Goal: Task Accomplishment & Management: Complete application form

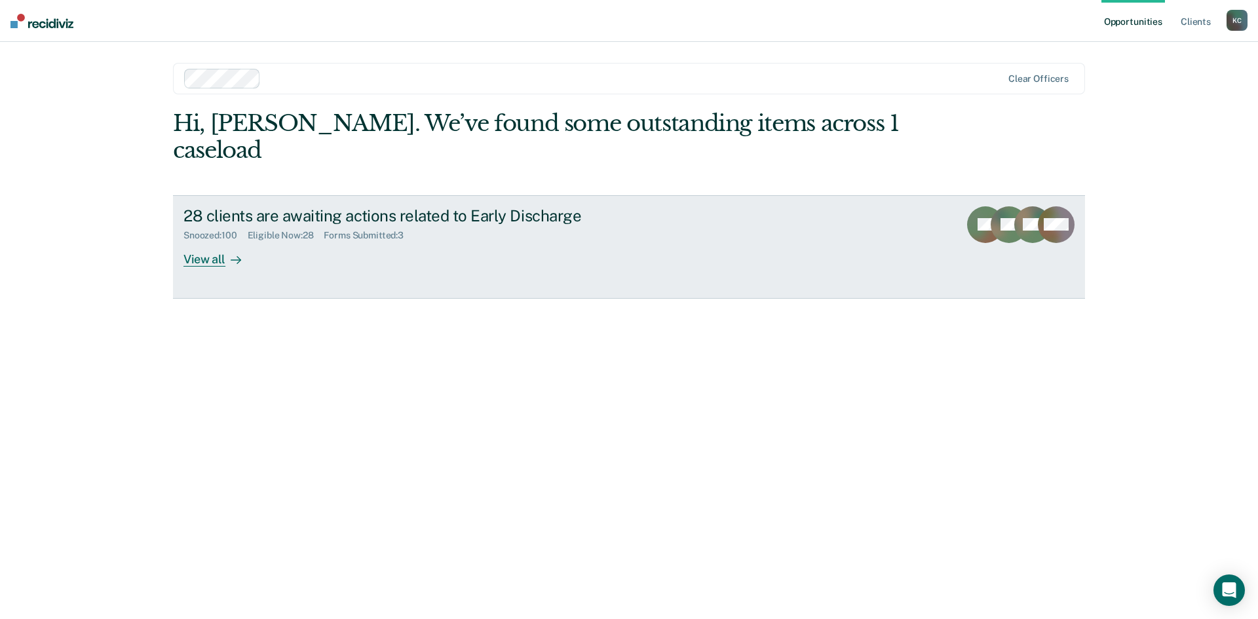
click at [216, 241] on div "View all" at bounding box center [219, 254] width 73 height 26
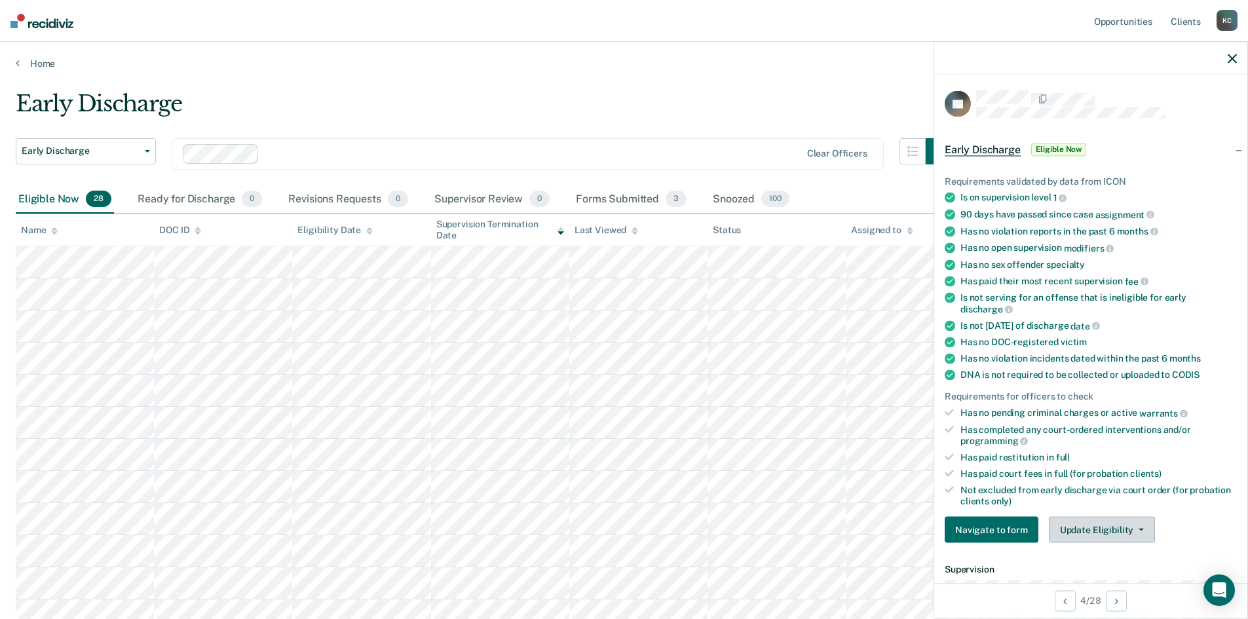
click at [1077, 531] on button "Update Eligibility" at bounding box center [1102, 530] width 106 height 26
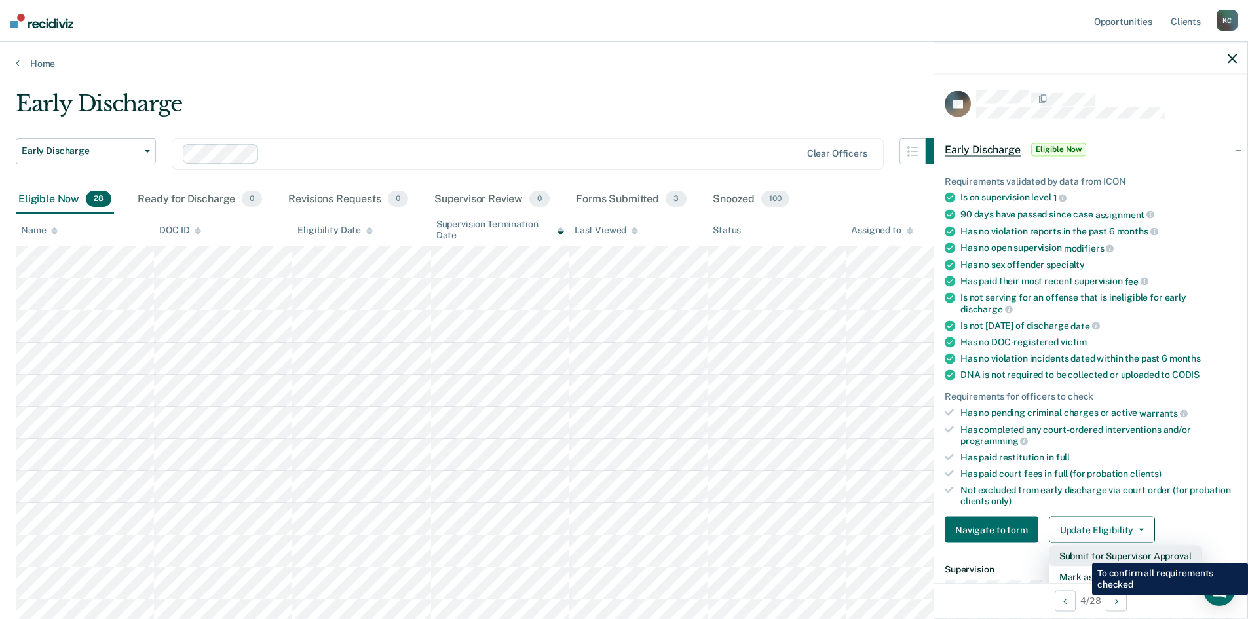
click at [1082, 553] on button "Submit for Supervisor Approval" at bounding box center [1125, 556] width 153 height 21
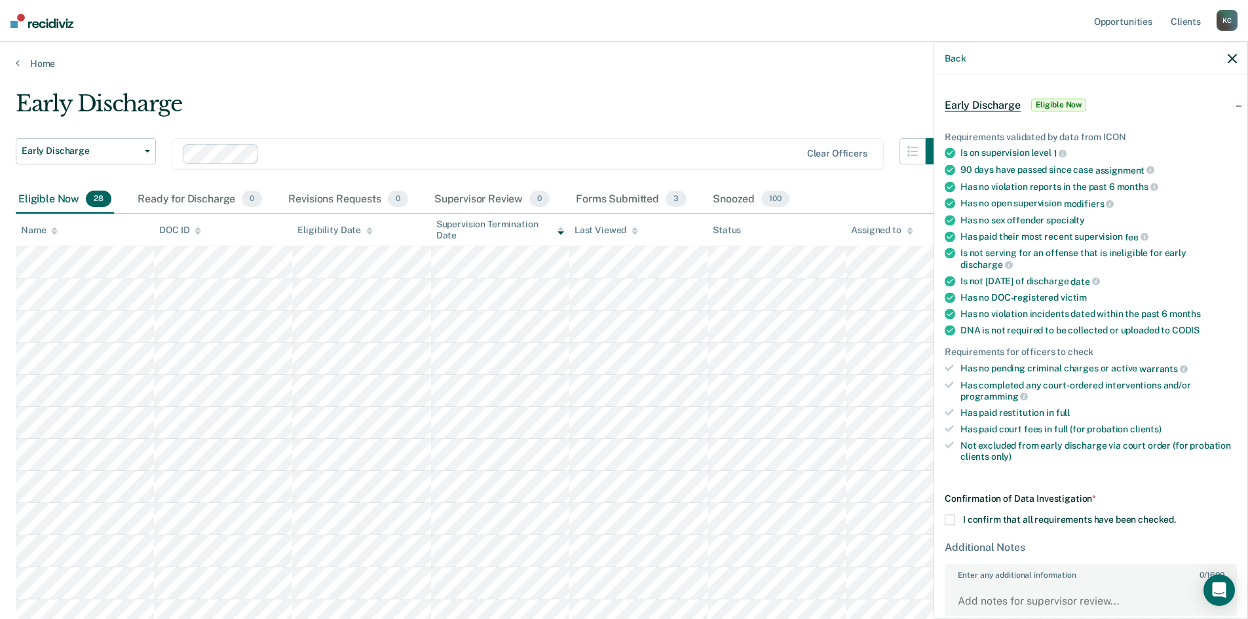
scroll to position [121, 0]
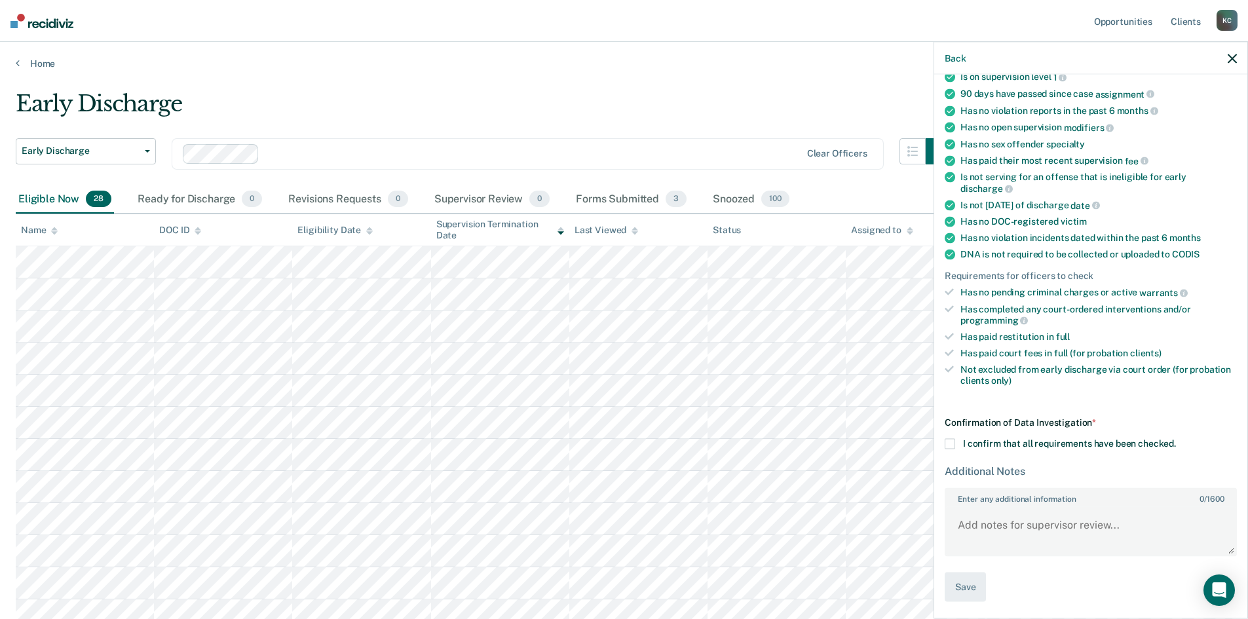
click at [951, 446] on span at bounding box center [950, 444] width 10 height 10
click at [1176, 439] on input "I confirm that all requirements have been checked." at bounding box center [1176, 439] width 0 height 0
click at [977, 583] on button "Save" at bounding box center [965, 587] width 41 height 29
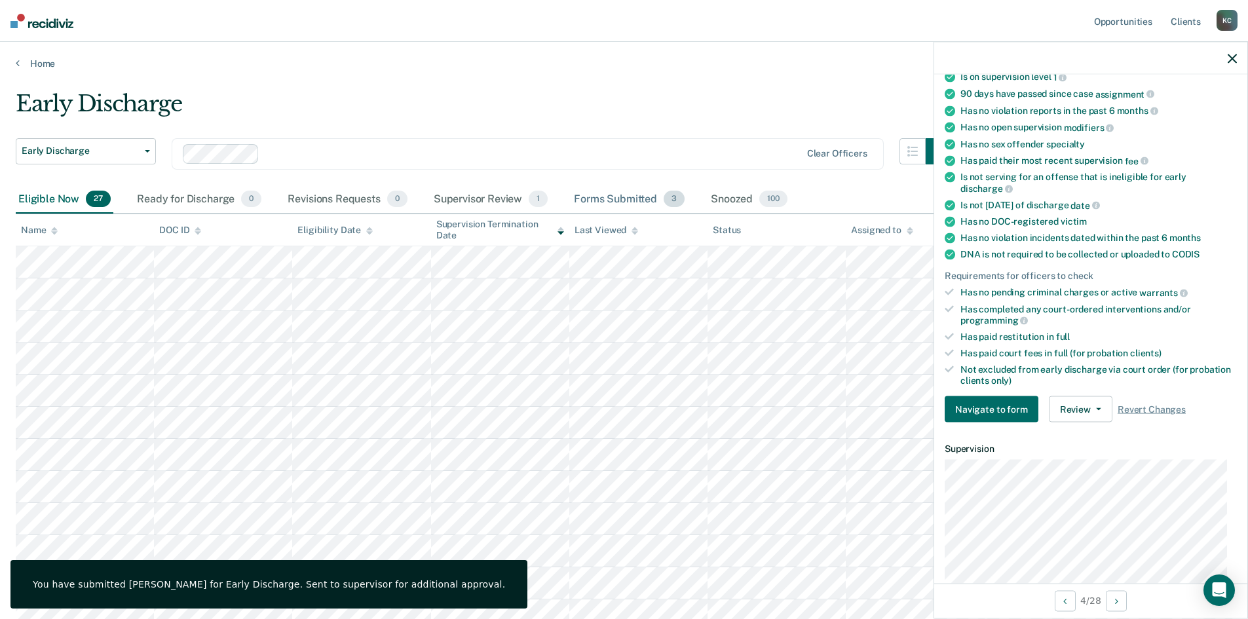
click at [600, 194] on div "Forms Submitted 3" at bounding box center [629, 199] width 116 height 29
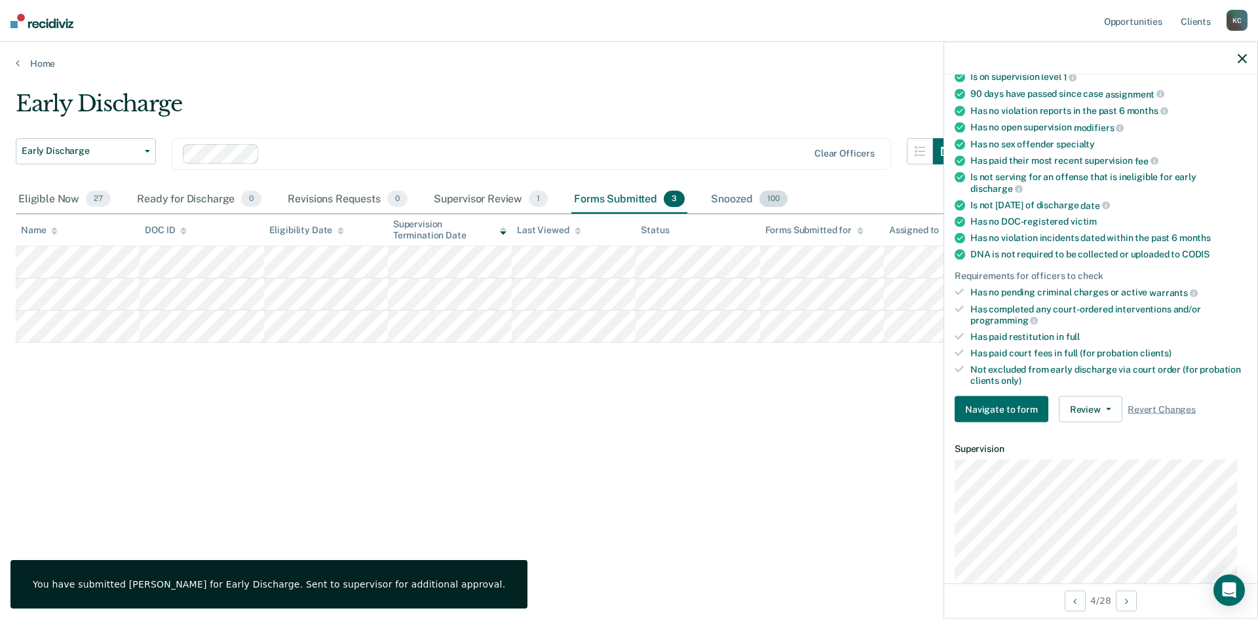
click at [737, 198] on div "Snoozed 100" at bounding box center [749, 199] width 82 height 29
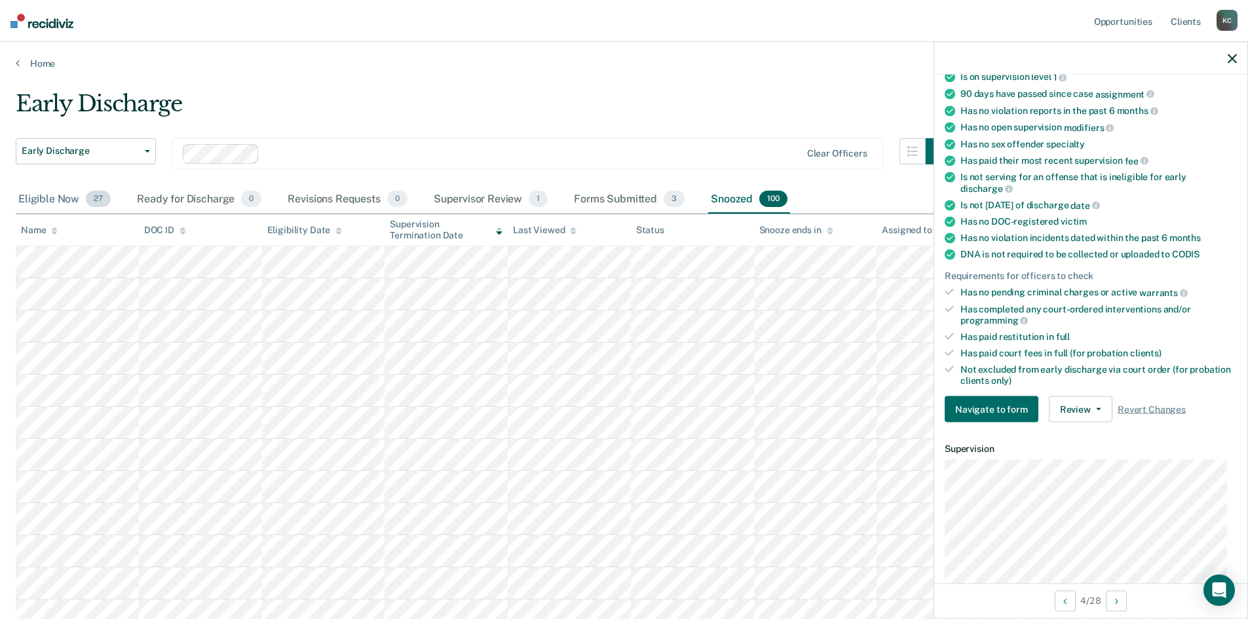
click at [43, 198] on div "Eligible Now 27" at bounding box center [65, 199] width 98 height 29
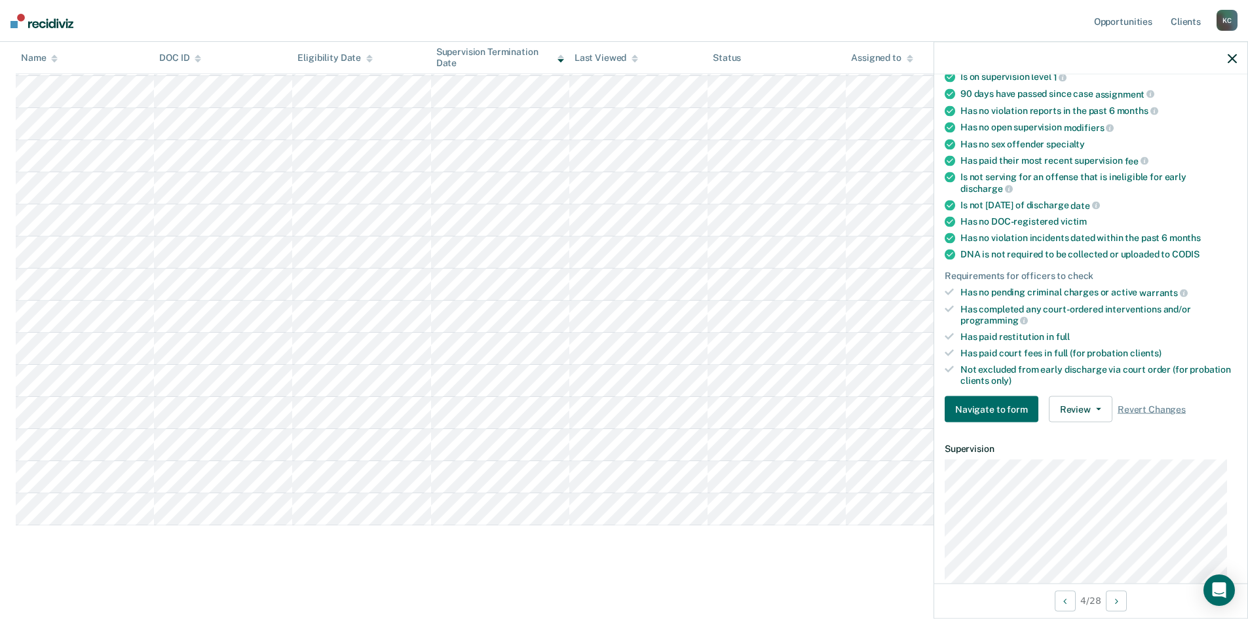
scroll to position [588, 0]
